Goal: Use online tool/utility: Utilize a website feature to perform a specific function

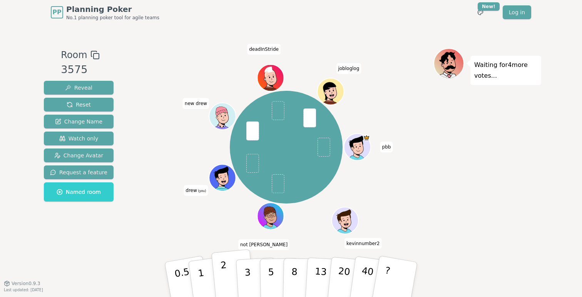
click at [231, 275] on button "2" at bounding box center [233, 280] width 44 height 61
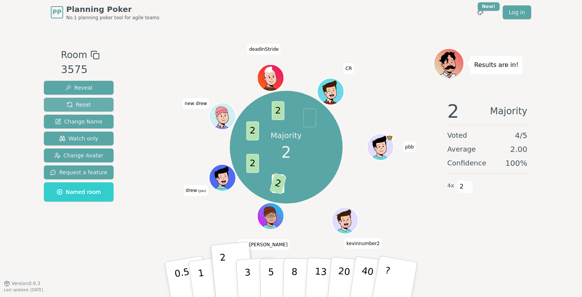
click at [83, 106] on span "Reset" at bounding box center [79, 105] width 24 height 8
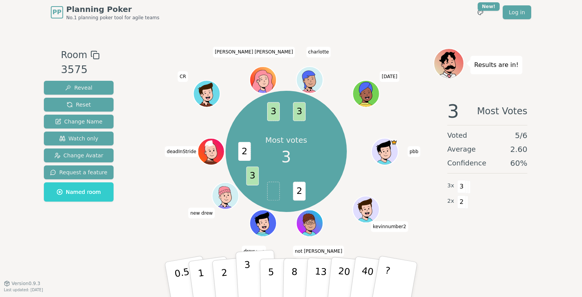
click at [245, 281] on p "3" at bounding box center [248, 281] width 8 height 42
click at [265, 226] on icon at bounding box center [264, 227] width 13 height 5
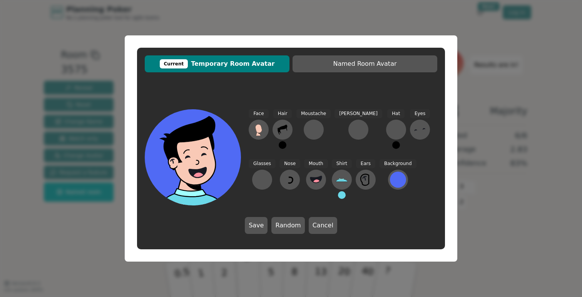
click at [285, 147] on button at bounding box center [283, 145] width 8 height 8
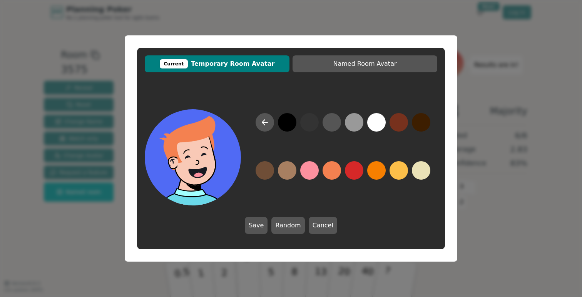
click at [330, 175] on button at bounding box center [332, 170] width 18 height 18
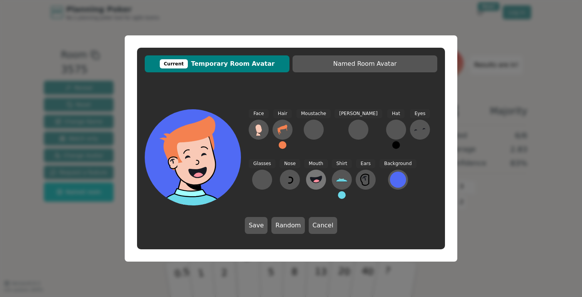
click at [313, 183] on circle at bounding box center [317, 183] width 8 height 8
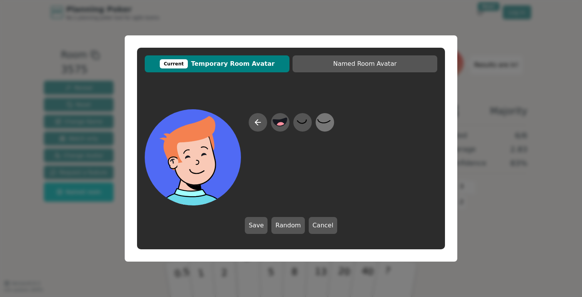
click at [321, 124] on icon at bounding box center [324, 122] width 15 height 17
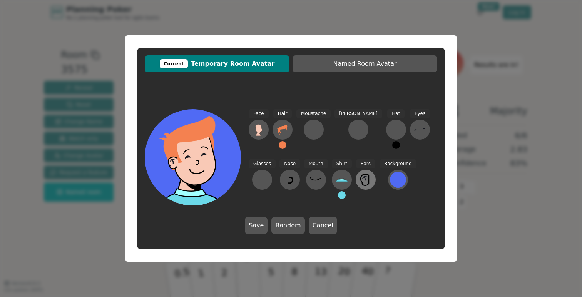
click at [360, 180] on icon at bounding box center [366, 180] width 12 height 12
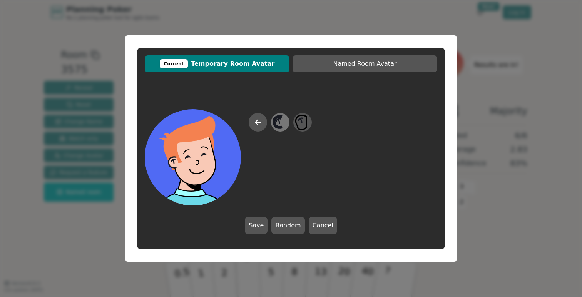
click at [279, 122] on icon at bounding box center [279, 121] width 2 height 5
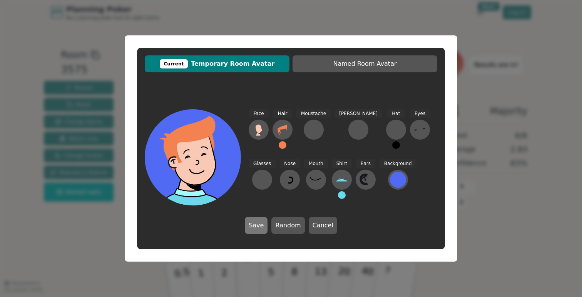
click at [262, 225] on button "Save" at bounding box center [256, 225] width 23 height 17
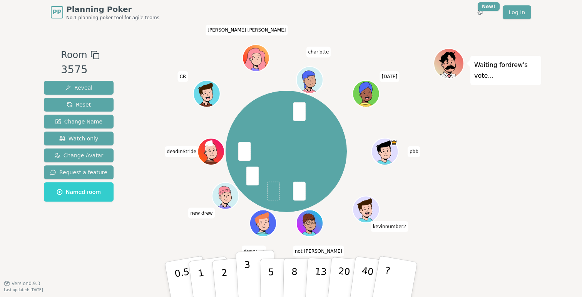
click at [246, 280] on p "3" at bounding box center [248, 281] width 8 height 42
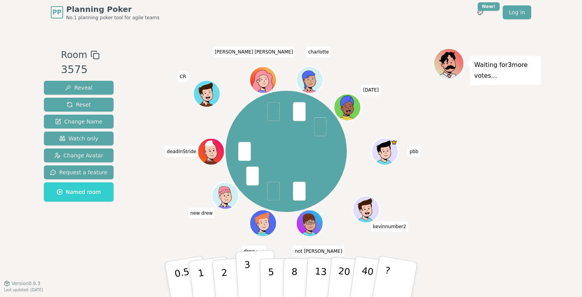
click at [249, 276] on p "3" at bounding box center [248, 281] width 8 height 42
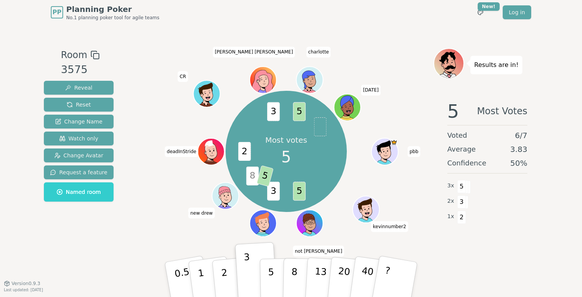
click at [263, 225] on icon at bounding box center [264, 227] width 13 height 5
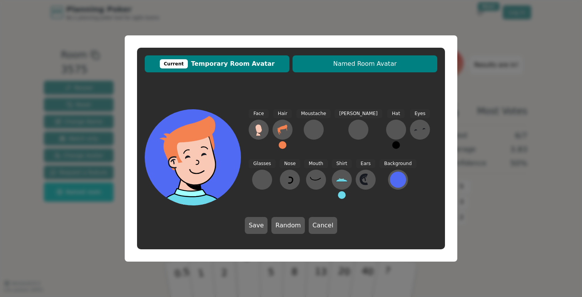
click at [328, 61] on span "Named Room Avatar" at bounding box center [365, 63] width 137 height 9
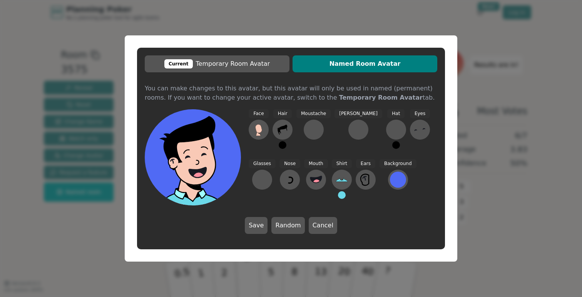
click at [228, 72] on div "Current Temporary Room Avatar Named Room Avatar You can make changes to this av…" at bounding box center [291, 149] width 308 height 202
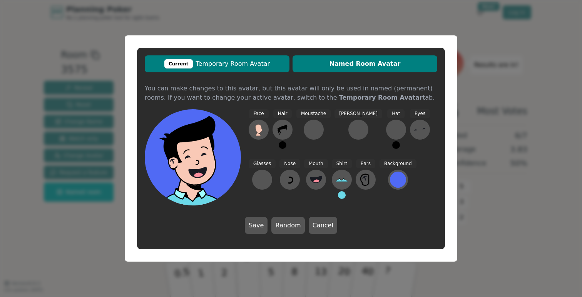
click at [209, 62] on span "Current Temporary Room Avatar" at bounding box center [217, 63] width 137 height 9
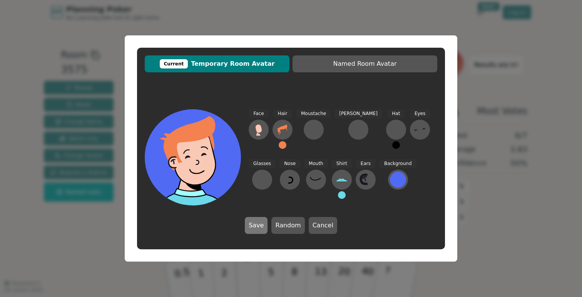
click at [257, 227] on button "Save" at bounding box center [256, 225] width 23 height 17
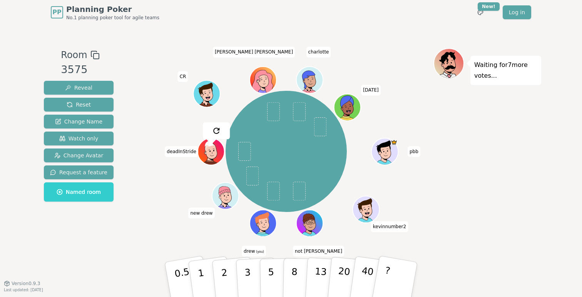
click at [256, 249] on span "drew (you)" at bounding box center [254, 251] width 24 height 11
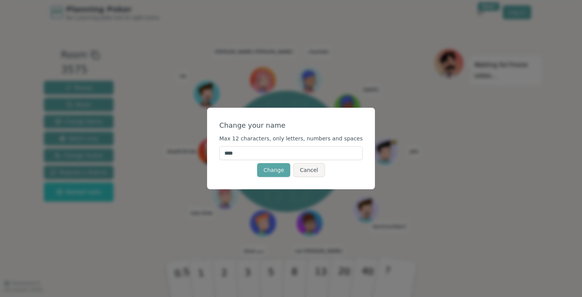
click at [263, 157] on input "****" at bounding box center [292, 153] width 144 height 14
click at [266, 171] on button "Change" at bounding box center [273, 170] width 33 height 14
type input "*******"
click at [268, 169] on button "Change" at bounding box center [273, 170] width 33 height 14
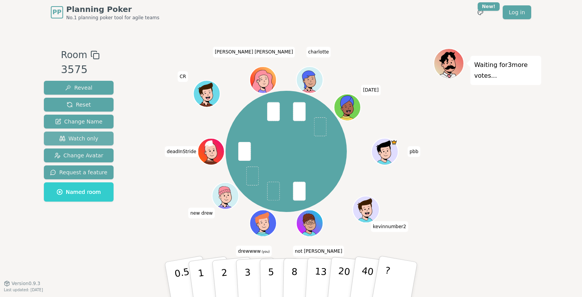
click at [88, 136] on span "Watch only" at bounding box center [78, 139] width 39 height 8
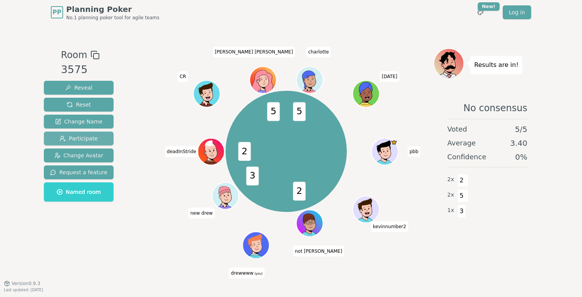
click at [96, 137] on button "Participate" at bounding box center [79, 139] width 70 height 14
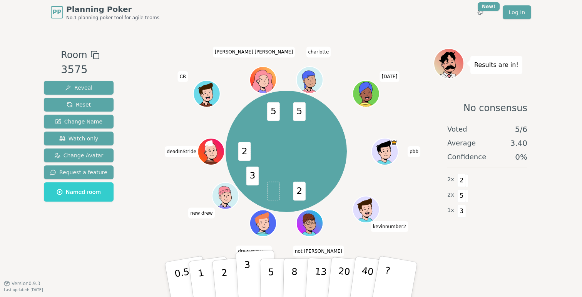
click at [244, 275] on button "3" at bounding box center [257, 280] width 42 height 60
